Goal: Task Accomplishment & Management: Use online tool/utility

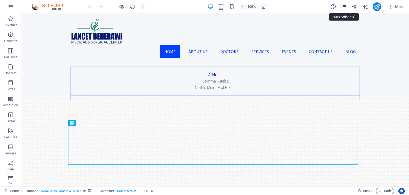
click at [346, 4] on icon "pages" at bounding box center [344, 7] width 6 height 6
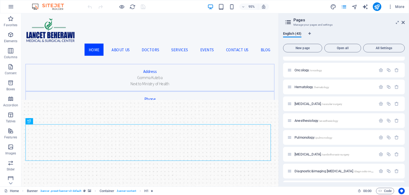
scroll to position [345, 0]
click at [309, 105] on span "Pulmonology /pulmonology" at bounding box center [314, 105] width 38 height 4
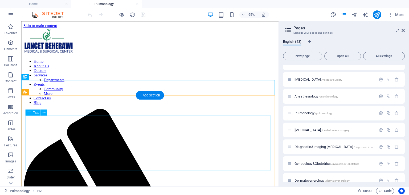
scroll to position [19, 0]
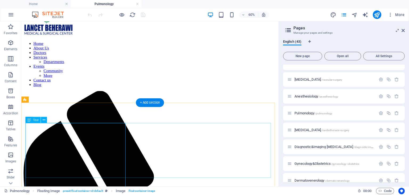
scroll to position [0, 0]
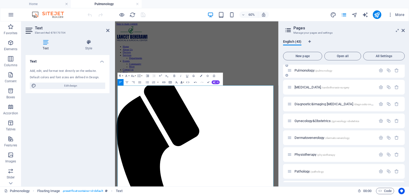
scroll to position [406, 0]
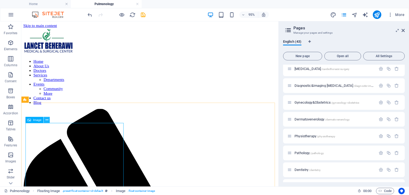
click at [47, 122] on icon at bounding box center [46, 119] width 3 height 5
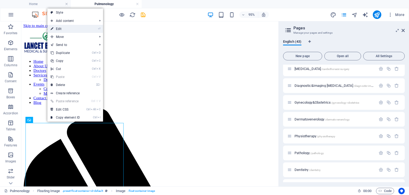
click at [58, 29] on link "⏎ Edit" at bounding box center [65, 29] width 36 height 8
select select "px"
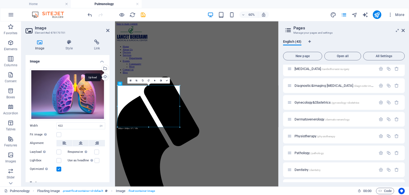
click at [103, 77] on div "Upload" at bounding box center [105, 77] width 8 height 8
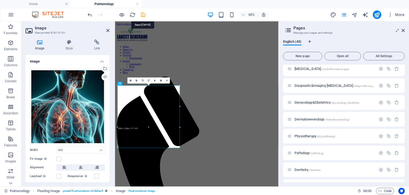
click at [144, 13] on icon "save" at bounding box center [143, 15] width 6 height 6
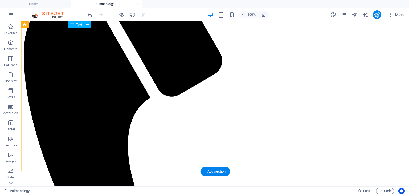
scroll to position [184, 0]
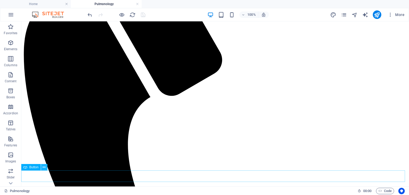
click at [44, 168] on icon at bounding box center [44, 167] width 3 height 6
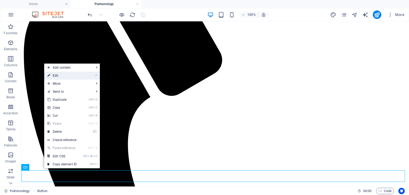
click at [63, 76] on link "⏎ Edit" at bounding box center [62, 75] width 36 height 8
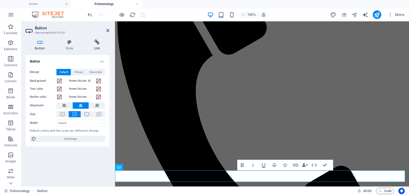
click at [99, 47] on h4 "Link" at bounding box center [96, 44] width 25 height 11
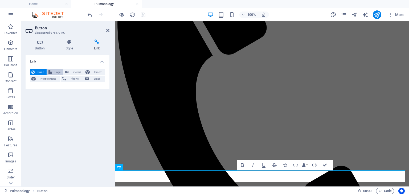
click at [54, 70] on span "Page" at bounding box center [57, 72] width 8 height 6
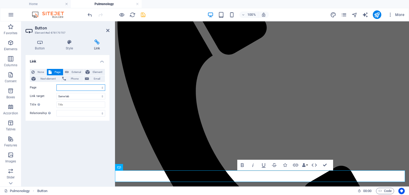
click at [102, 89] on select "Home Our Practice Doctors Services Departments Appointments Legal Notice Privac…" at bounding box center [81, 87] width 49 height 6
select select "5"
click at [57, 84] on select "Home Our Practice Doctors Services Departments Appointments Legal Notice Privac…" at bounding box center [81, 87] width 49 height 6
click at [143, 13] on icon "save" at bounding box center [143, 15] width 6 height 6
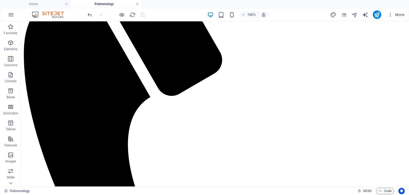
click at [136, 4] on link at bounding box center [137, 4] width 3 height 5
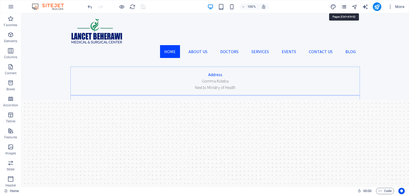
click at [345, 6] on icon "pages" at bounding box center [344, 7] width 6 height 6
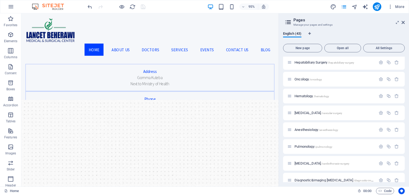
scroll to position [317, 0]
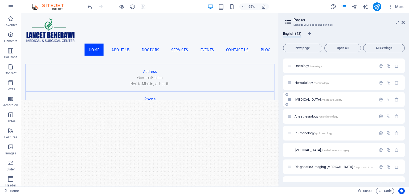
click at [312, 99] on span "[MEDICAL_DATA] /vascular-surgery" at bounding box center [319, 99] width 48 height 4
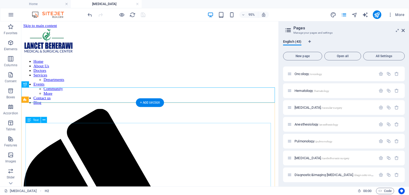
scroll to position [41, 0]
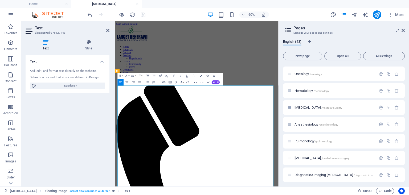
scroll to position [6662, 1]
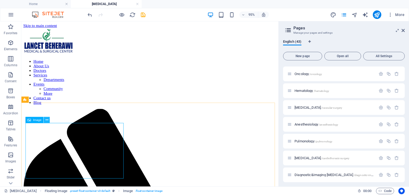
click at [45, 119] on icon at bounding box center [46, 119] width 3 height 5
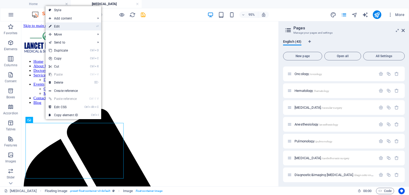
click at [65, 26] on link "⏎ Edit" at bounding box center [64, 26] width 36 height 8
select select "px"
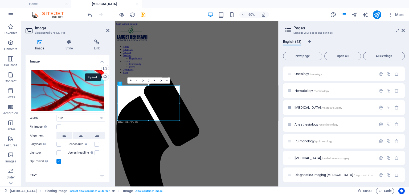
click at [104, 77] on div "Upload" at bounding box center [105, 77] width 8 height 8
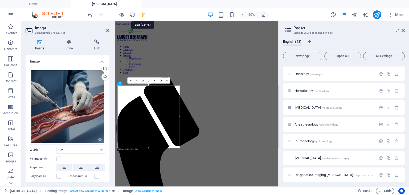
click at [142, 15] on icon "save" at bounding box center [143, 15] width 6 height 6
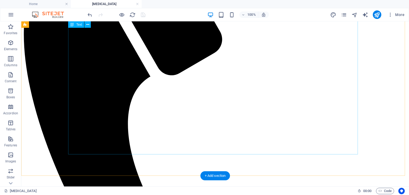
scroll to position [209, 0]
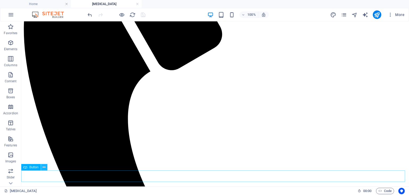
click at [45, 170] on icon at bounding box center [44, 167] width 3 height 6
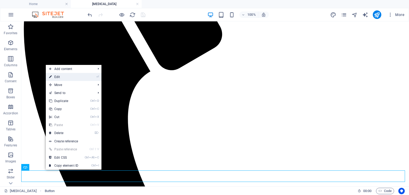
click at [61, 75] on link "⏎ Edit" at bounding box center [64, 77] width 36 height 8
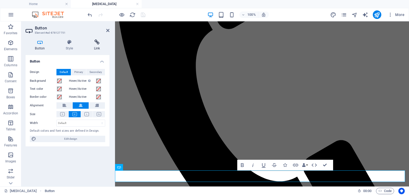
click at [98, 45] on h4 "Link" at bounding box center [96, 44] width 25 height 11
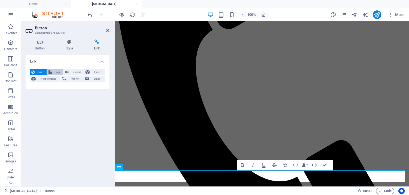
click at [59, 69] on span "Page" at bounding box center [57, 72] width 8 height 6
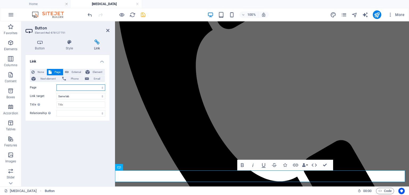
click at [103, 86] on select "Home Our Practice Doctors Services Departments Appointments Legal Notice Privac…" at bounding box center [81, 87] width 49 height 6
select select "5"
click at [57, 84] on select "Home Our Practice Doctors Services Departments Appointments Legal Notice Privac…" at bounding box center [81, 87] width 49 height 6
click at [143, 15] on icon "save" at bounding box center [143, 15] width 6 height 6
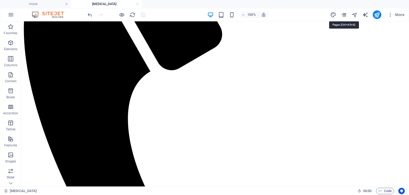
click at [345, 17] on icon "pages" at bounding box center [344, 15] width 6 height 6
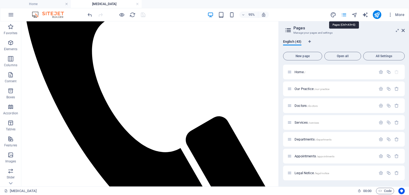
scroll to position [207, 0]
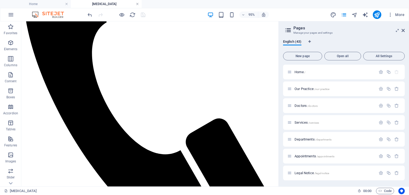
click at [139, 5] on link at bounding box center [137, 4] width 3 height 5
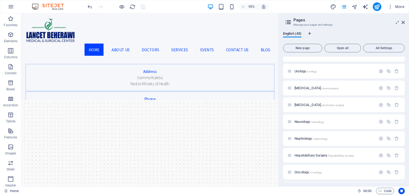
scroll to position [211, 0]
click at [306, 138] on span "Nephrology /nephrology" at bounding box center [311, 138] width 33 height 4
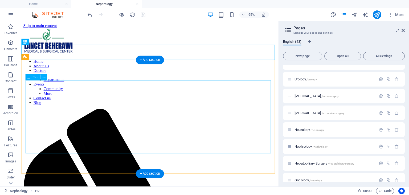
scroll to position [47, 0]
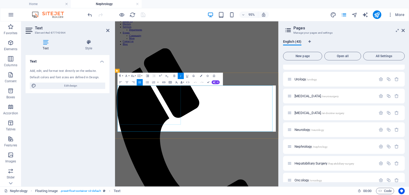
scroll to position [0, 0]
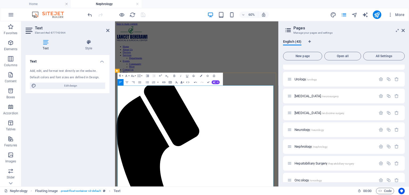
scroll to position [5582, 1]
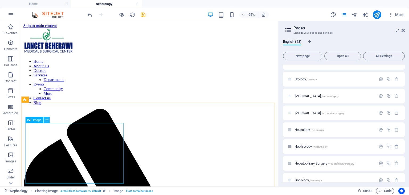
click at [48, 121] on icon at bounding box center [46, 119] width 3 height 5
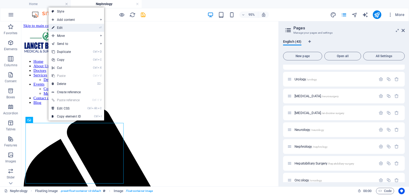
click at [69, 27] on link "⏎ Edit" at bounding box center [67, 28] width 36 height 8
select select "px"
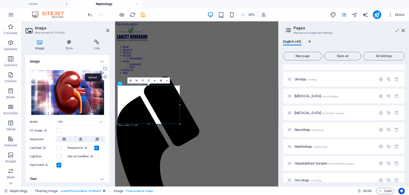
click at [104, 75] on div "Upload" at bounding box center [105, 77] width 8 height 8
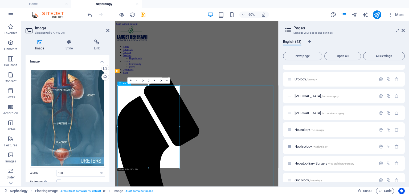
drag, startPoint x: 296, startPoint y: 189, endPoint x: 234, endPoint y: 267, distance: 99.3
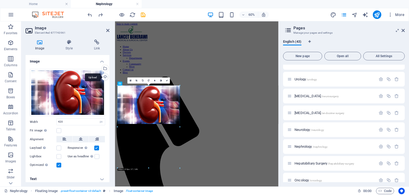
click at [106, 78] on div "Upload" at bounding box center [105, 77] width 8 height 8
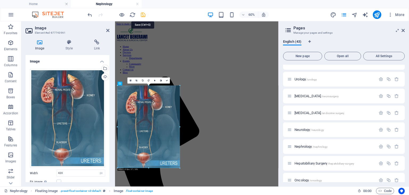
click at [146, 15] on icon "save" at bounding box center [143, 15] width 6 height 6
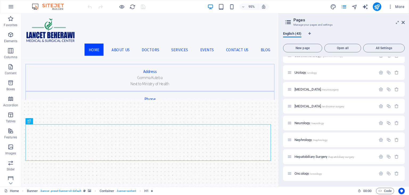
scroll to position [210, 0]
click at [302, 137] on span "Nephrology /nephrology" at bounding box center [311, 139] width 33 height 4
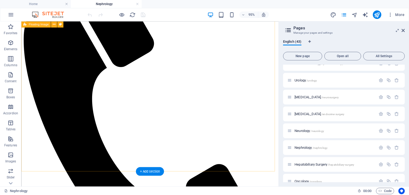
scroll to position [194, 0]
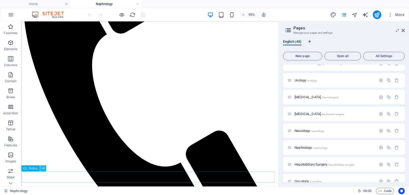
click at [44, 168] on icon at bounding box center [43, 167] width 3 height 5
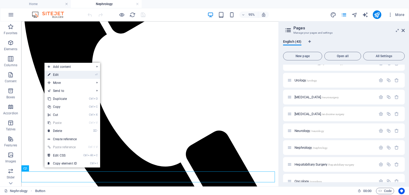
click at [62, 74] on link "⏎ Edit" at bounding box center [63, 75] width 36 height 8
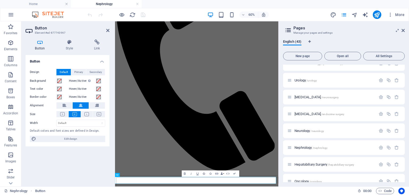
scroll to position [93, 0]
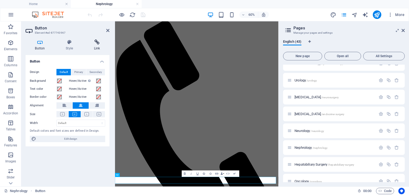
click at [98, 48] on h4 "Link" at bounding box center [96, 44] width 25 height 11
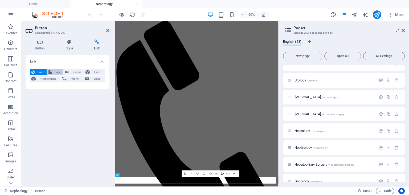
click at [54, 71] on span "Page" at bounding box center [57, 72] width 8 height 6
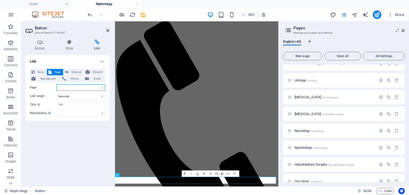
click at [63, 87] on select "Home Our Practice Doctors Services Departments Appointments Legal Notice Privac…" at bounding box center [81, 87] width 49 height 6
select select "5"
click at [57, 84] on select "Home Our Practice Doctors Services Departments Appointments Legal Notice Privac…" at bounding box center [81, 87] width 49 height 6
click at [144, 14] on icon "save" at bounding box center [143, 15] width 6 height 6
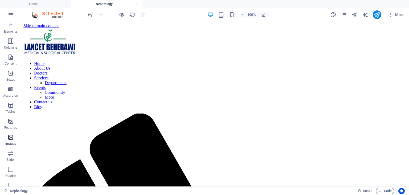
scroll to position [0, 0]
click at [11, 74] on icon "button" at bounding box center [10, 74] width 6 height 6
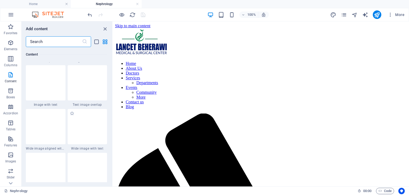
scroll to position [1017, 0]
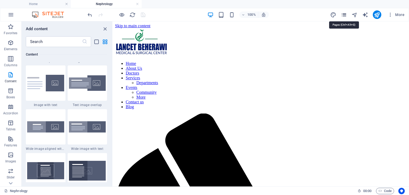
click at [344, 14] on icon "pages" at bounding box center [344, 15] width 6 height 6
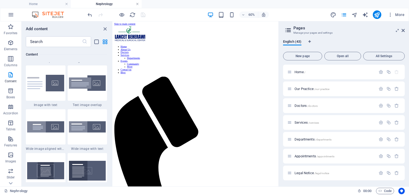
click at [138, 4] on link at bounding box center [137, 4] width 3 height 5
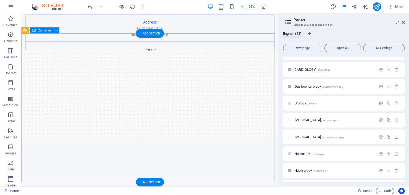
scroll to position [0, 0]
